Goal: Task Accomplishment & Management: Manage account settings

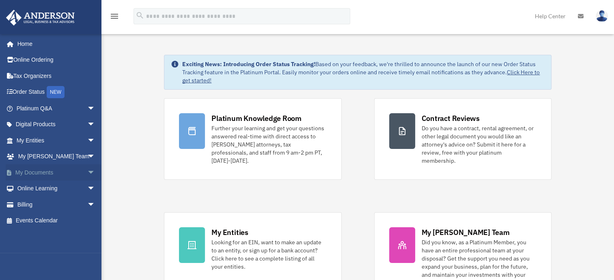
click at [47, 174] on link "My Documents arrow_drop_down" at bounding box center [57, 172] width 102 height 16
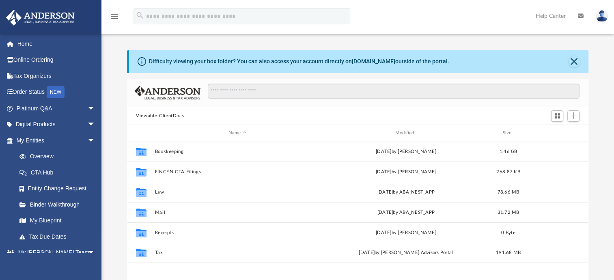
scroll to position [178, 454]
click at [118, 165] on div "Difficulty viewing your box folder? You can also access your account directly o…" at bounding box center [357, 179] width 512 height 259
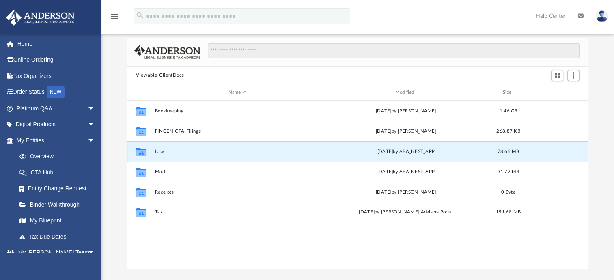
click at [160, 152] on button "Law" at bounding box center [237, 151] width 165 height 5
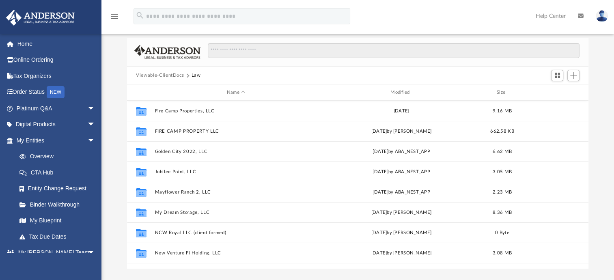
click at [117, 173] on div "Difficulty viewing your box folder? You can also access your account directly o…" at bounding box center [357, 139] width 512 height 259
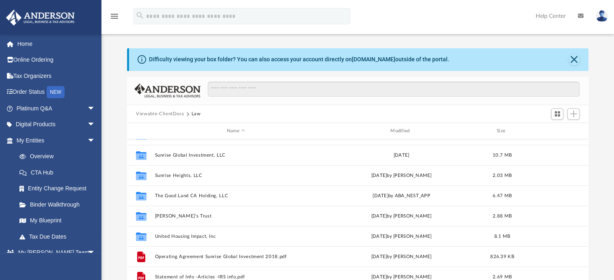
scroll to position [0, 0]
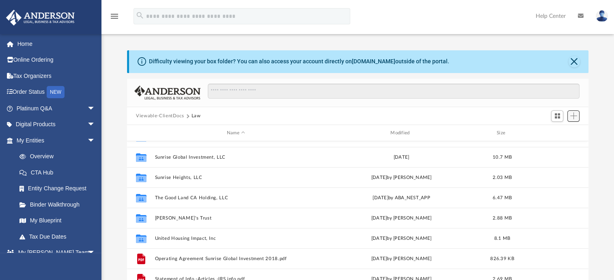
click at [572, 116] on span "Add" at bounding box center [573, 115] width 7 height 7
click at [564, 144] on li "New Folder" at bounding box center [562, 145] width 26 height 9
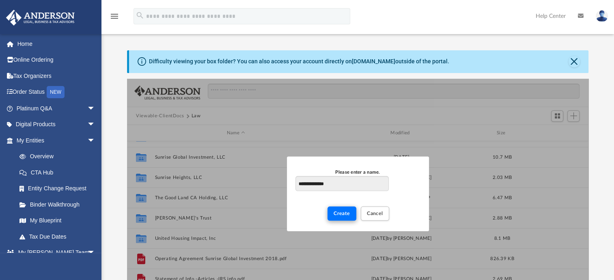
type input "**********"
click at [332, 215] on button "Create" at bounding box center [341, 213] width 29 height 14
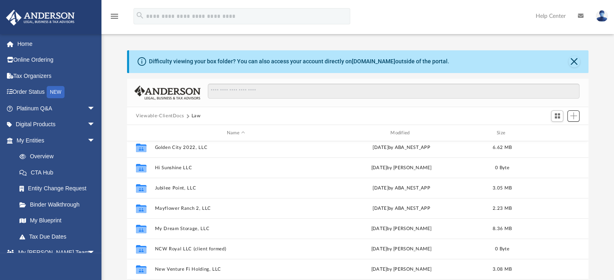
scroll to position [15, 0]
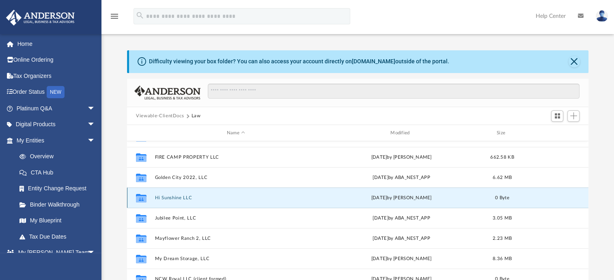
click at [220, 198] on button "Hi Sunshine LLC" at bounding box center [236, 197] width 162 height 5
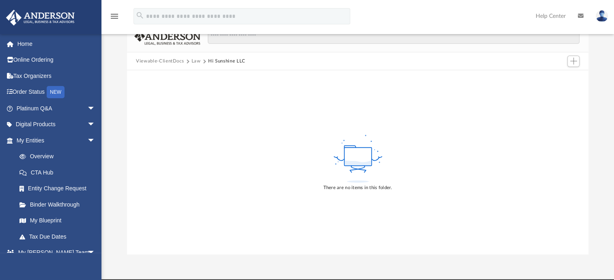
scroll to position [0, 0]
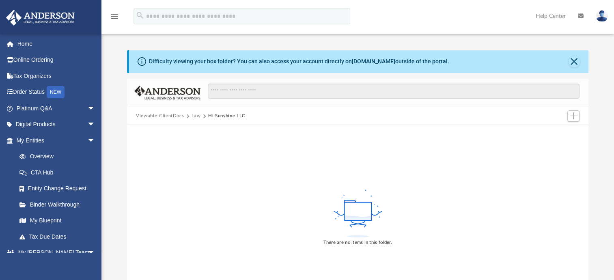
click at [353, 202] on rect at bounding box center [357, 211] width 27 height 18
click at [358, 215] on rect at bounding box center [357, 211] width 27 height 18
click at [385, 204] on div "There are no items in this folder." at bounding box center [357, 217] width 461 height 184
click at [290, 207] on div "There are no items in this folder." at bounding box center [357, 217] width 461 height 184
click at [237, 116] on button "Hi Sunshine LLC" at bounding box center [226, 115] width 37 height 7
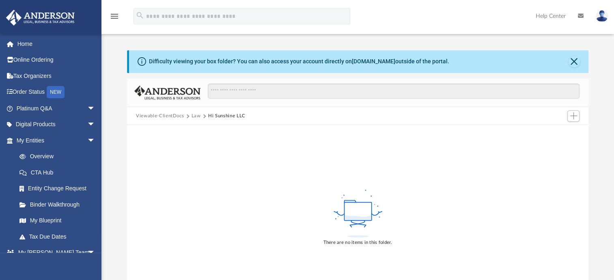
click at [361, 214] on rect at bounding box center [357, 211] width 27 height 18
click at [573, 116] on span "Add" at bounding box center [573, 115] width 7 height 7
click at [557, 130] on li "Upload" at bounding box center [562, 132] width 26 height 9
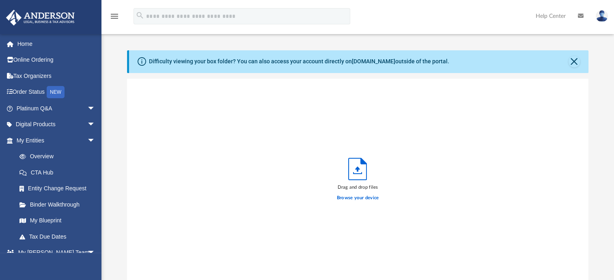
scroll to position [200, 454]
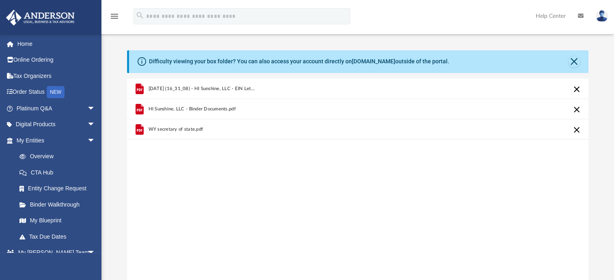
click at [361, 202] on div "[DATE] (16_31_08) - HI Sunshine, LLC - EIN Letter from IRS.pdf HI Sunshine, LLC…" at bounding box center [357, 182] width 461 height 206
click at [573, 60] on button "Close" at bounding box center [573, 61] width 11 height 11
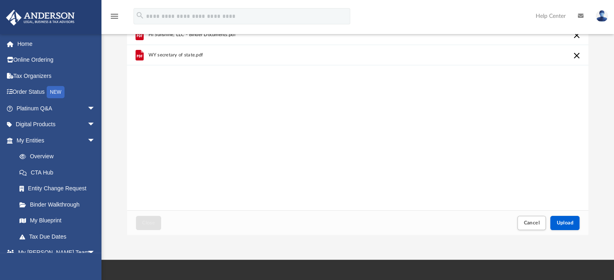
scroll to position [122, 0]
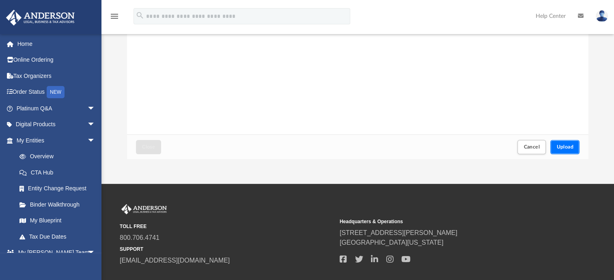
click at [564, 147] on span "Upload" at bounding box center [564, 146] width 17 height 5
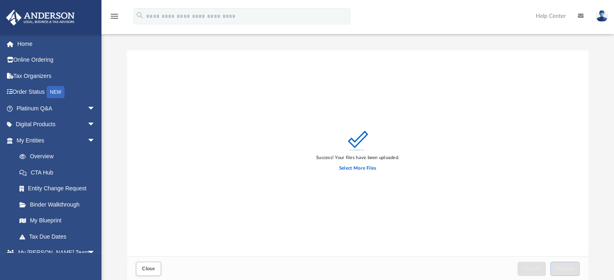
scroll to position [41, 0]
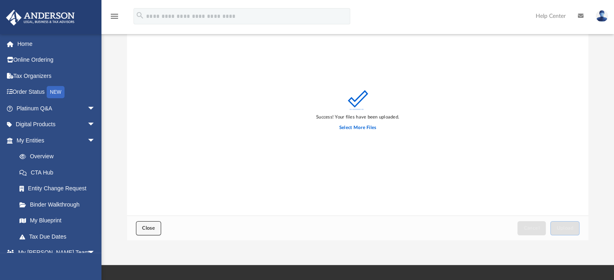
click at [149, 227] on span "Close" at bounding box center [148, 228] width 13 height 5
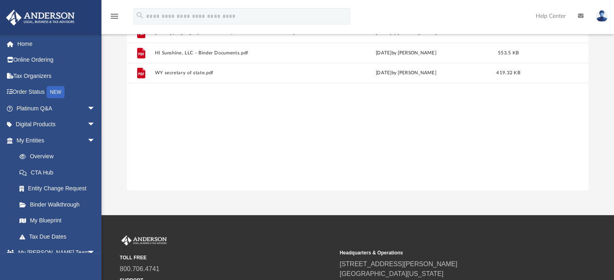
scroll to position [0, 0]
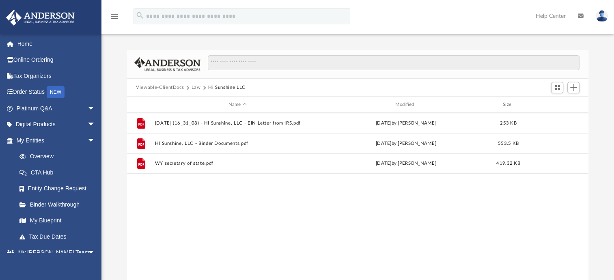
click at [215, 208] on div "File [DATE] (16_31_08) - HI Sunshine, LLC - EIN Letter from IRS.pdf [DATE] by […" at bounding box center [357, 197] width 461 height 168
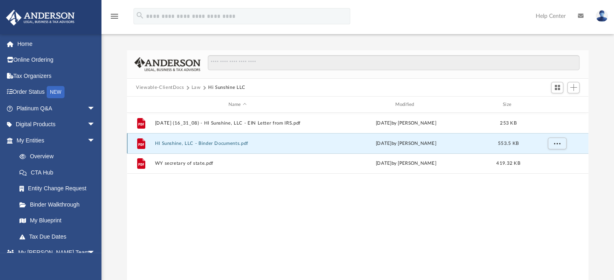
click at [214, 142] on button "HI Sunshine, LLC - Binder Documents.pdf" at bounding box center [237, 143] width 165 height 5
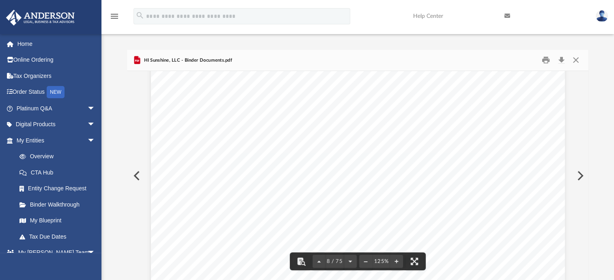
scroll to position [4138, 0]
click at [574, 59] on button "Close" at bounding box center [575, 60] width 15 height 13
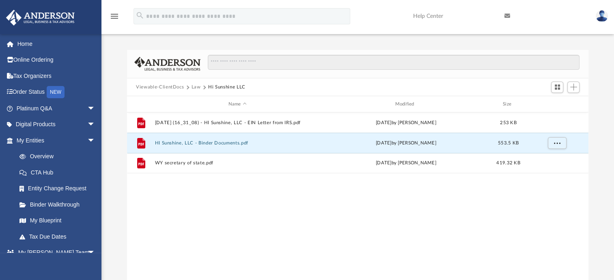
click at [115, 17] on icon "menu" at bounding box center [115, 16] width 10 height 10
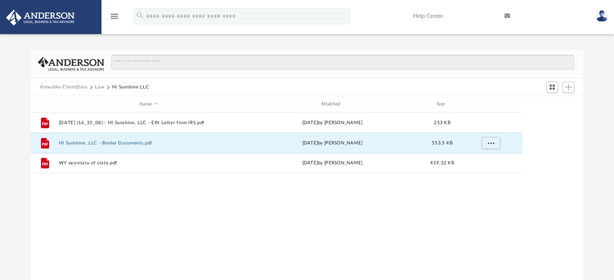
scroll to position [178, 546]
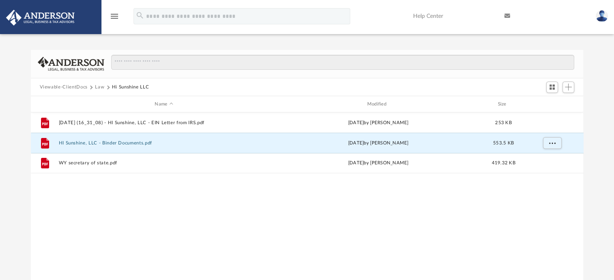
click at [214, 241] on div "File [DATE] (16_31_08) - HI Sunshine, LLC - EIN Letter from IRS.pdf [DATE] by […" at bounding box center [307, 196] width 553 height 168
click at [97, 85] on button "Law" at bounding box center [99, 87] width 9 height 7
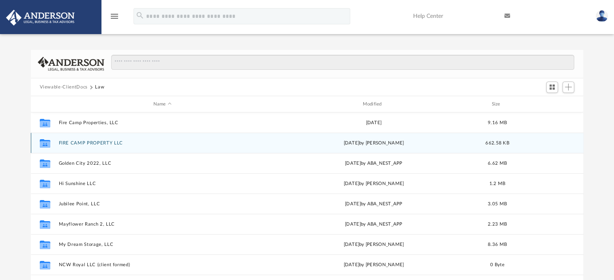
click at [80, 142] on button "FIRE CAMP PROPERTY LLC" at bounding box center [162, 142] width 208 height 5
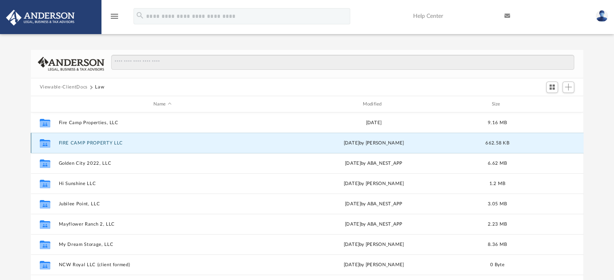
click at [80, 142] on button "FIRE CAMP PROPERTY LLC" at bounding box center [162, 142] width 208 height 5
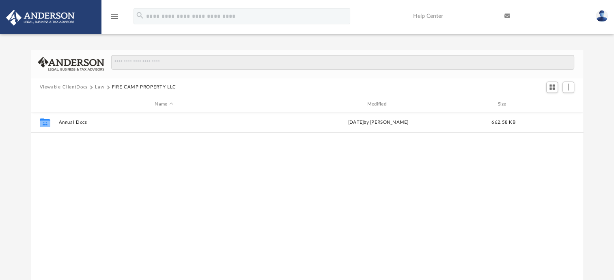
click at [81, 141] on div "Collaborated Folder Annual Docs [DATE] by [PERSON_NAME] 662.58 KB" at bounding box center [307, 196] width 553 height 168
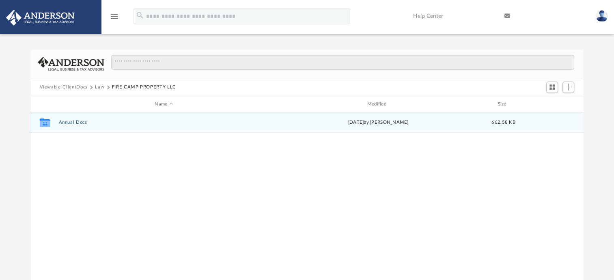
click at [83, 120] on button "Annual Docs" at bounding box center [163, 122] width 211 height 5
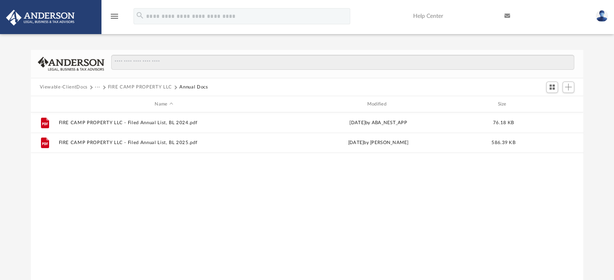
click at [150, 210] on div "File FIRE CAMP PROPERTY LLC - Filed Annual List, BL 2024.pdf [DATE] by ABA_NEST…" at bounding box center [307, 196] width 553 height 168
